Goal: Information Seeking & Learning: Check status

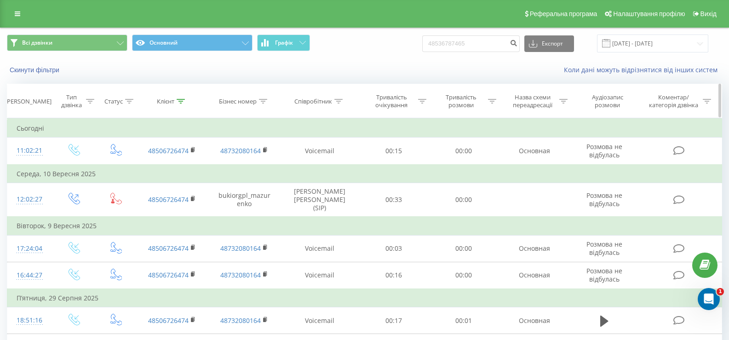
click at [178, 97] on div at bounding box center [181, 101] width 8 height 8
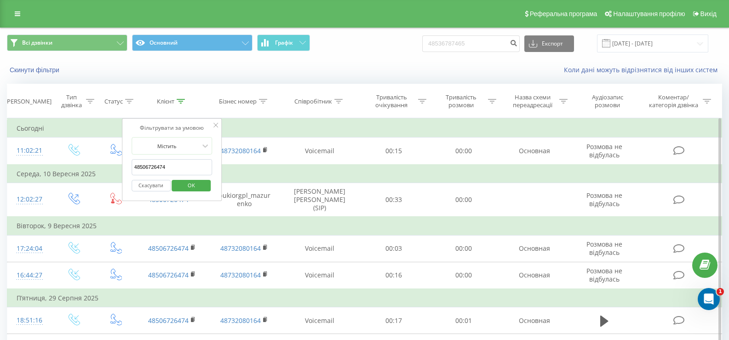
click at [151, 166] on input "48506726474" at bounding box center [171, 167] width 81 height 16
paste input "60 133 56 20"
click at [139, 165] on input "48 60 133 56 20" at bounding box center [171, 167] width 81 height 16
click at [145, 165] on input "4860 133 56 20" at bounding box center [171, 167] width 81 height 16
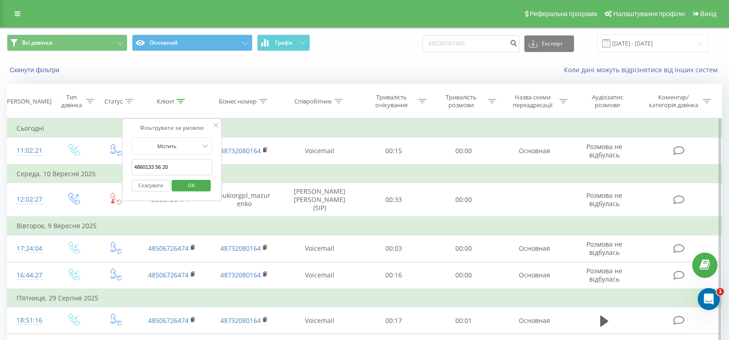
click at [154, 167] on input "4860133 56 20" at bounding box center [171, 167] width 81 height 16
click at [160, 167] on input "486013356 20" at bounding box center [171, 167] width 81 height 16
click at [159, 167] on input "486013356 20" at bounding box center [171, 167] width 81 height 16
click at [188, 185] on span "OK" at bounding box center [191, 185] width 26 height 14
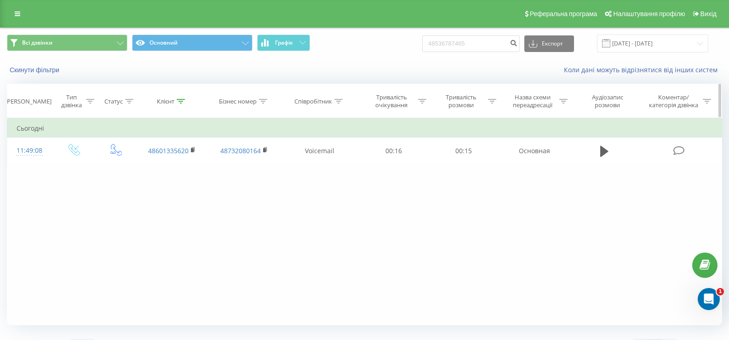
click at [182, 102] on icon at bounding box center [181, 101] width 8 height 5
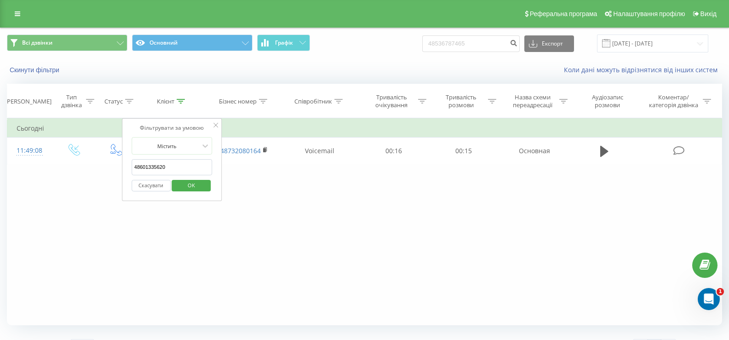
click at [149, 166] on input "48601335620" at bounding box center [171, 167] width 81 height 16
paste input "72 853 21 55"
click at [139, 166] on input "48 72 853 21 55" at bounding box center [171, 167] width 81 height 16
click at [145, 169] on input "4872 853 21 55" at bounding box center [171, 167] width 81 height 16
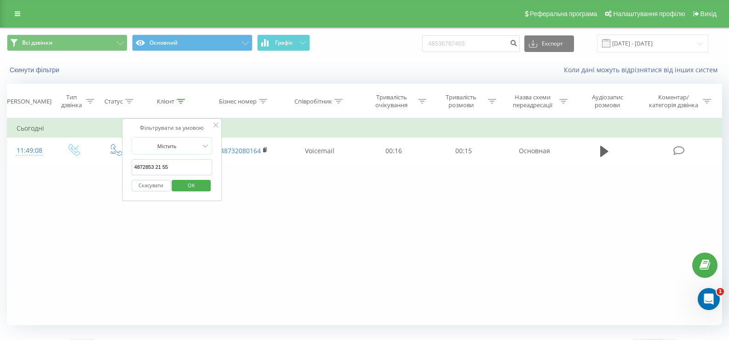
click at [153, 166] on input "4872853 21 55" at bounding box center [171, 167] width 81 height 16
click at [158, 167] on input "487285321 55" at bounding box center [171, 167] width 81 height 16
click at [188, 183] on span "OK" at bounding box center [191, 185] width 26 height 14
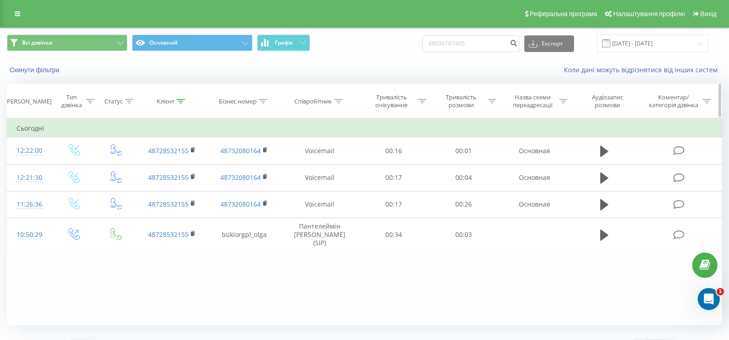
click at [179, 99] on icon at bounding box center [181, 101] width 8 height 5
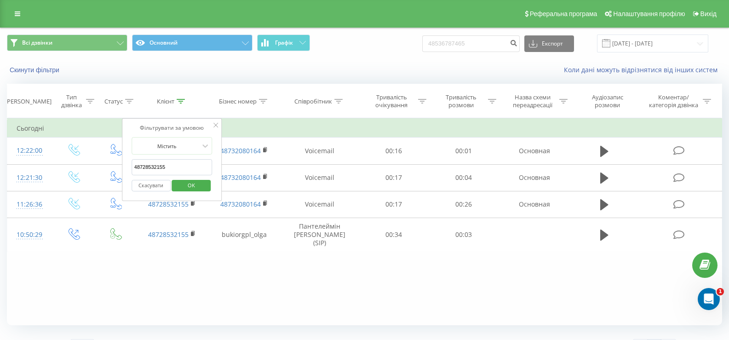
click at [150, 169] on input "48728532155" at bounding box center [171, 167] width 81 height 16
paste input "60 926 10 10"
click at [140, 166] on input "48 60 926 10 10" at bounding box center [171, 167] width 81 height 16
click at [145, 165] on input "4860 926 10 10" at bounding box center [171, 167] width 81 height 16
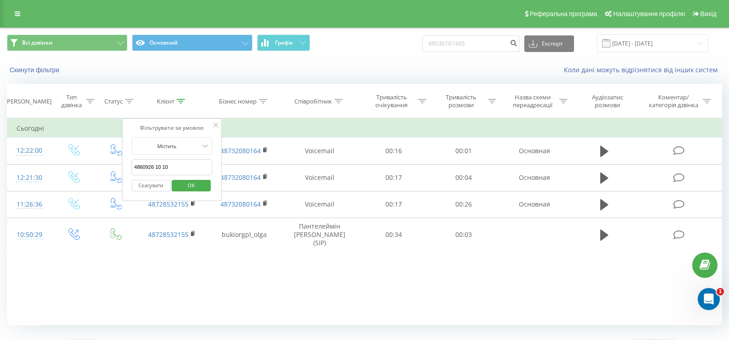
click at [154, 167] on input "4860926 10 10" at bounding box center [171, 167] width 81 height 16
click at [160, 167] on input "486092610 10" at bounding box center [171, 167] width 81 height 16
click at [181, 183] on span "OK" at bounding box center [191, 185] width 26 height 14
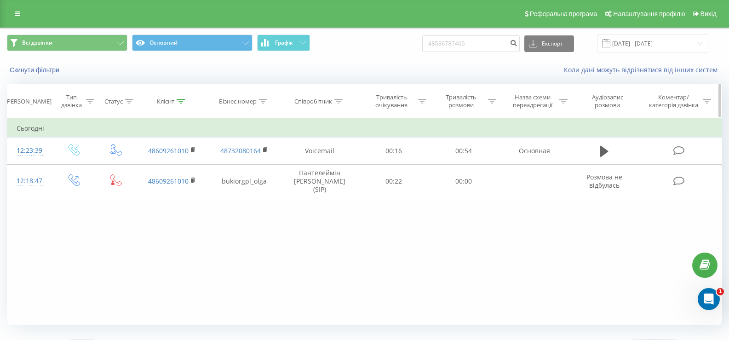
click at [178, 101] on icon at bounding box center [181, 101] width 8 height 5
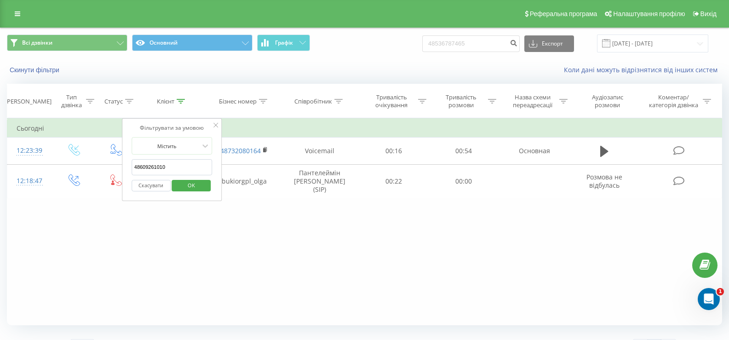
click at [145, 165] on input "48609261010" at bounding box center [171, 167] width 81 height 16
paste input "72 851 07 09"
click at [139, 165] on input "48 72 851 07 09" at bounding box center [171, 167] width 81 height 16
click at [145, 165] on input "4872 851 07 09" at bounding box center [171, 167] width 81 height 16
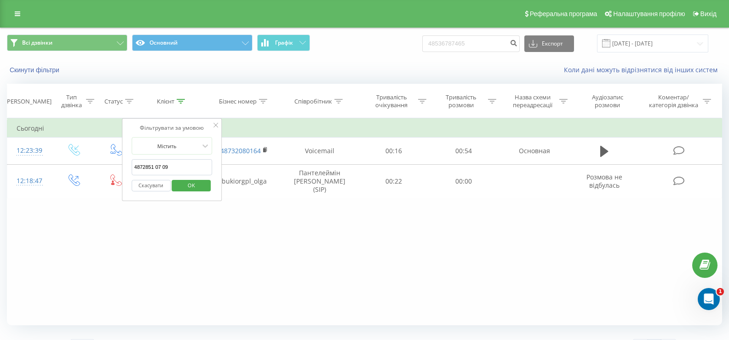
click at [154, 166] on input "4872851 07 09" at bounding box center [171, 167] width 81 height 16
click at [160, 167] on input "487285107 09" at bounding box center [171, 167] width 81 height 16
click at [159, 165] on input "487285107 09" at bounding box center [171, 167] width 81 height 16
type input "48728510709"
click at [184, 181] on span "OK" at bounding box center [191, 185] width 26 height 14
